Goal: Find specific page/section: Find specific page/section

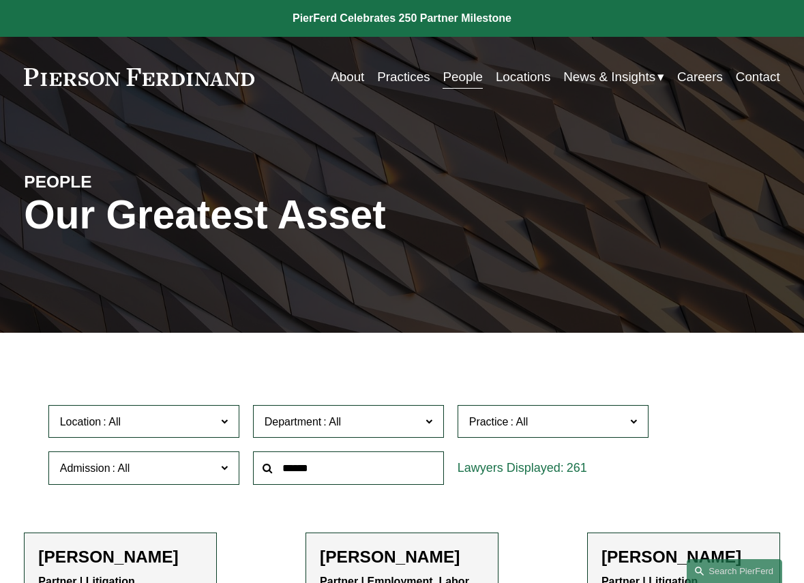
click at [451, 71] on link "People" at bounding box center [462, 77] width 40 height 26
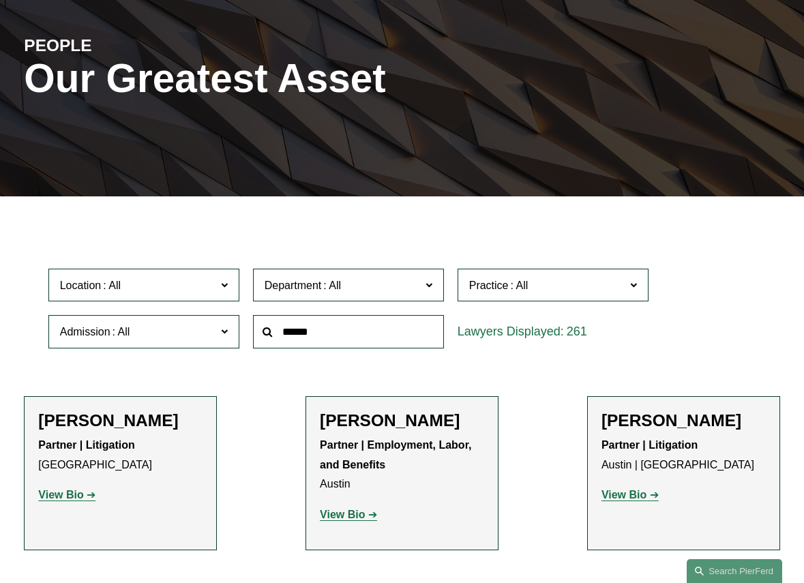
scroll to position [68, 0]
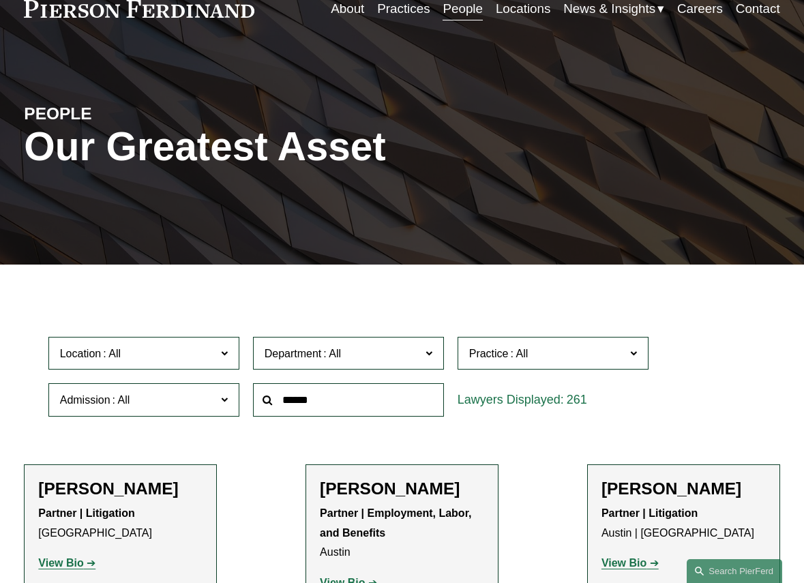
click at [289, 406] on input "text" at bounding box center [348, 399] width 191 height 33
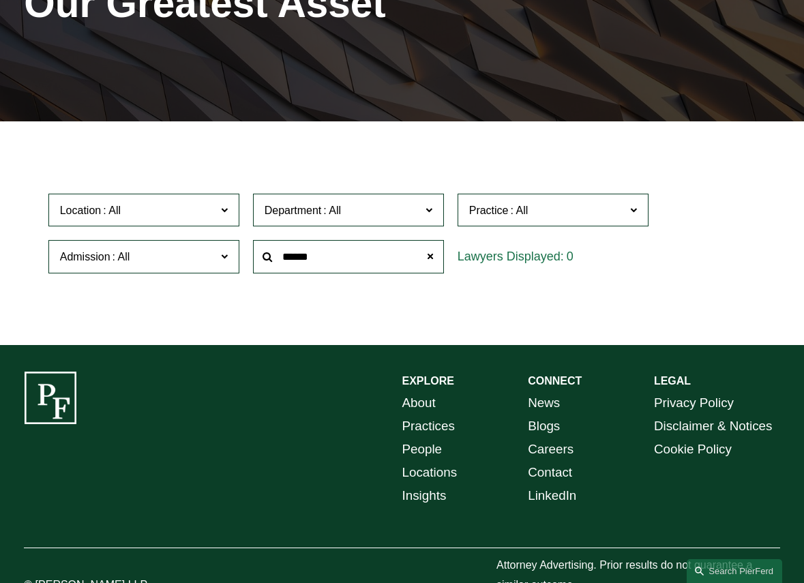
scroll to position [187, 0]
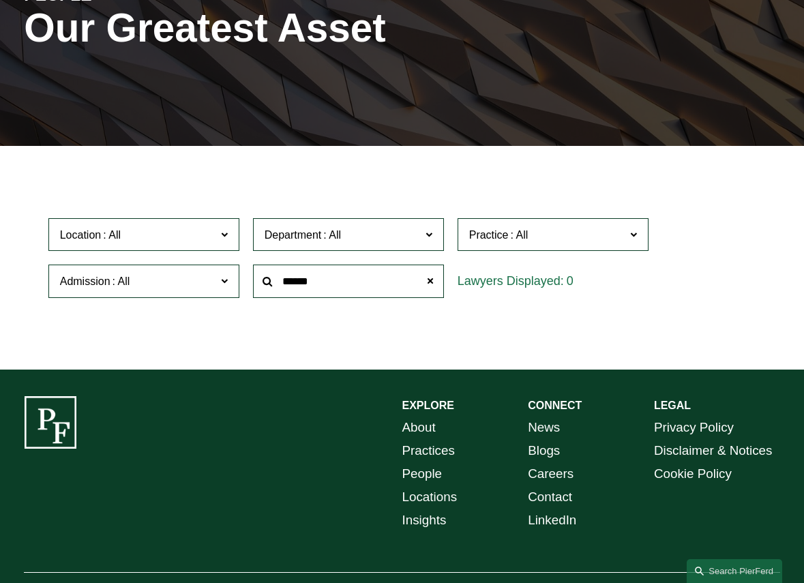
drag, startPoint x: 329, startPoint y: 282, endPoint x: 272, endPoint y: 284, distance: 57.3
click at [272, 284] on div "******" at bounding box center [348, 281] width 191 height 33
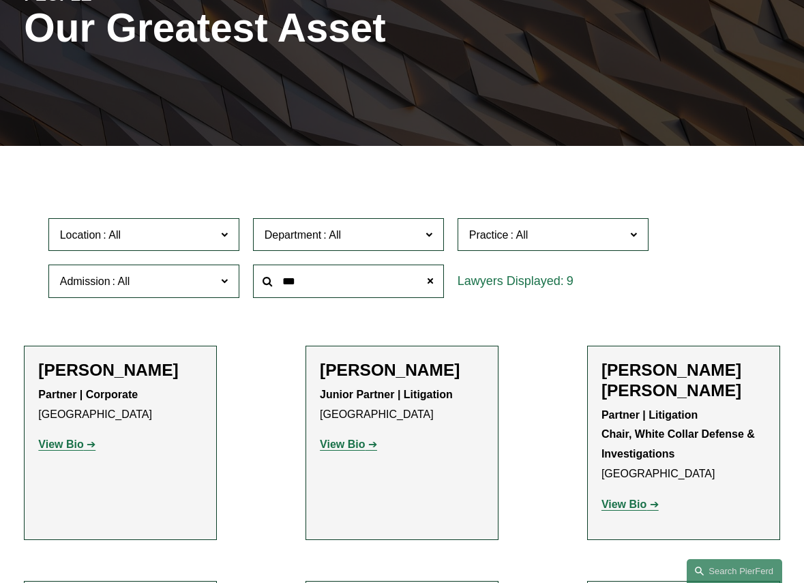
drag, startPoint x: 347, startPoint y: 287, endPoint x: 209, endPoint y: 289, distance: 138.4
click at [209, 289] on div "Location All [GEOGRAPHIC_DATA] [GEOGRAPHIC_DATA] [GEOGRAPHIC_DATA] [GEOGRAPHIC_…" at bounding box center [402, 257] width 721 height 93
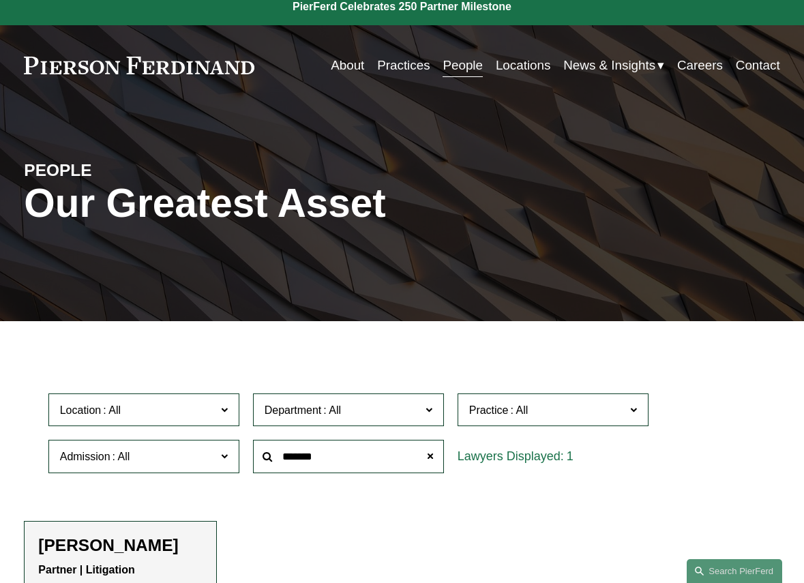
scroll to position [0, 0]
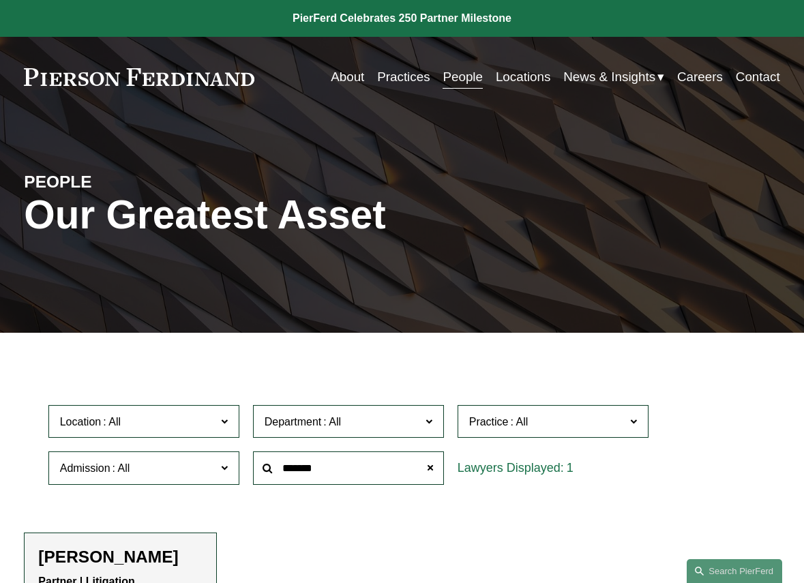
drag, startPoint x: 348, startPoint y: 477, endPoint x: 176, endPoint y: 473, distance: 171.8
click at [176, 473] on div "Location All [GEOGRAPHIC_DATA] [GEOGRAPHIC_DATA] [GEOGRAPHIC_DATA] [GEOGRAPHIC_…" at bounding box center [402, 444] width 721 height 93
type input "******"
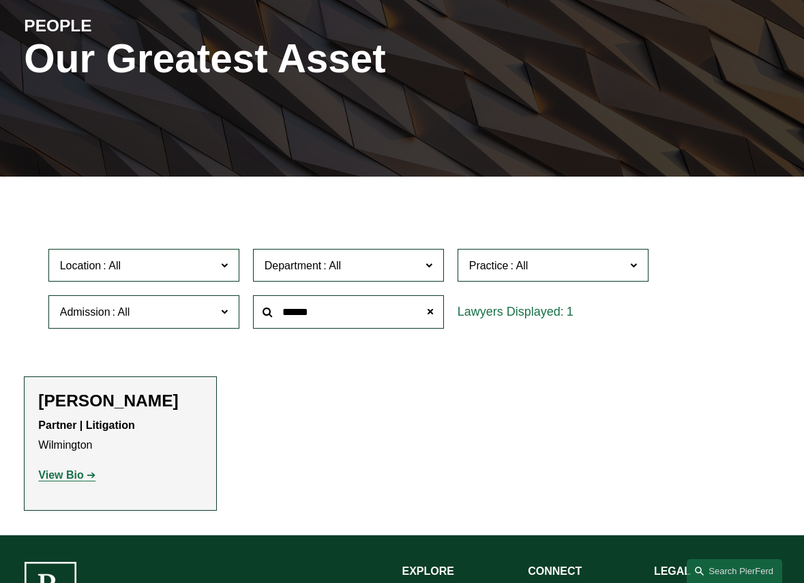
scroll to position [205, 0]
